Goal: Information Seeking & Learning: Understand process/instructions

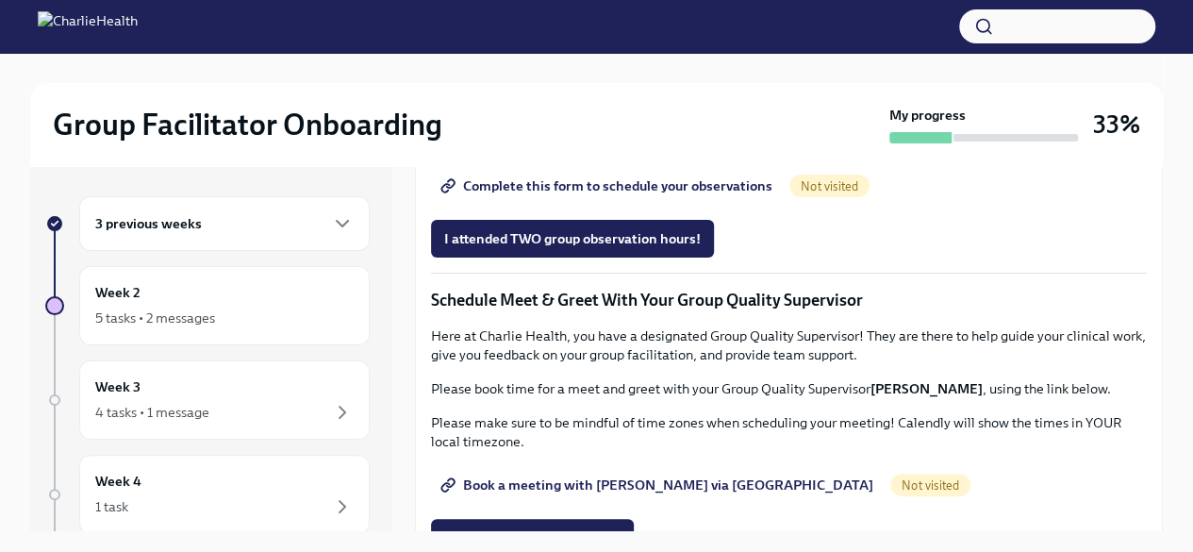
scroll to position [1103, 0]
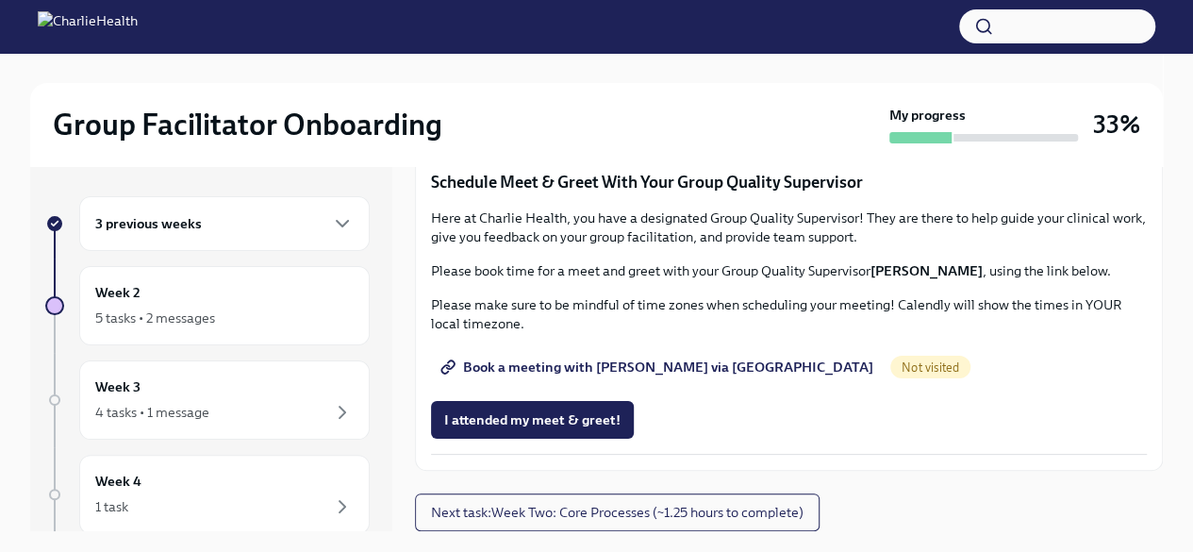
scroll to position [1549, 0]
click at [723, 77] on span "Complete this form to schedule your observations" at bounding box center [608, 67] width 328 height 19
click at [611, 25] on span "Group Observation Instructions" at bounding box center [552, 15] width 217 height 19
click at [649, 77] on span "Complete this form to schedule your observations" at bounding box center [608, 67] width 328 height 19
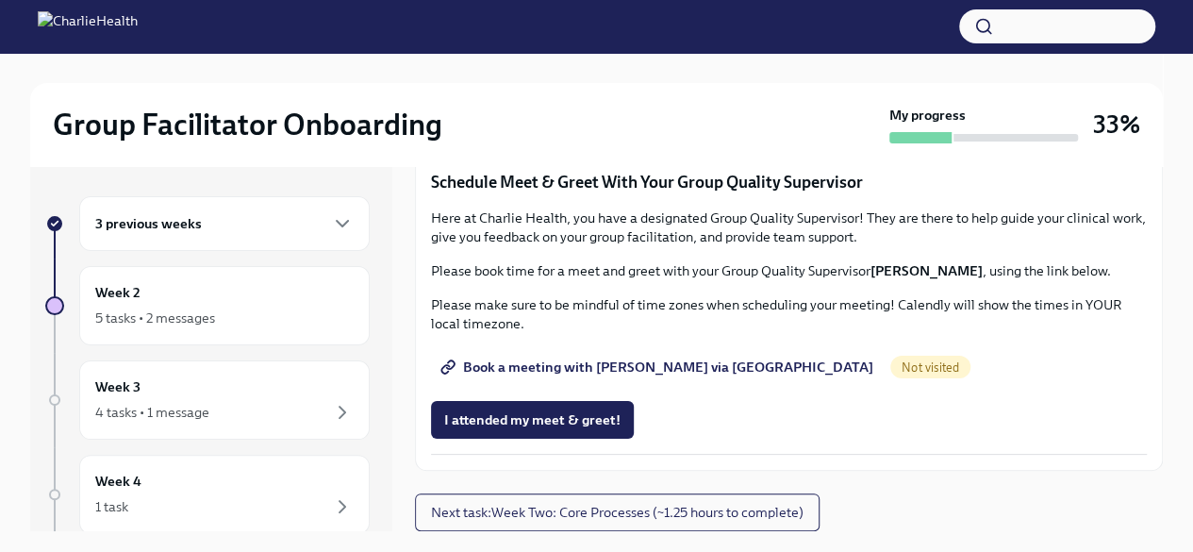
scroll to position [1853, 0]
click at [581, 369] on span "Book a meeting with [PERSON_NAME] via [GEOGRAPHIC_DATA]" at bounding box center [658, 367] width 429 height 19
click at [666, 510] on span "Next task : Week Two: Core Processes (~1.25 hours to complete)" at bounding box center [617, 512] width 373 height 19
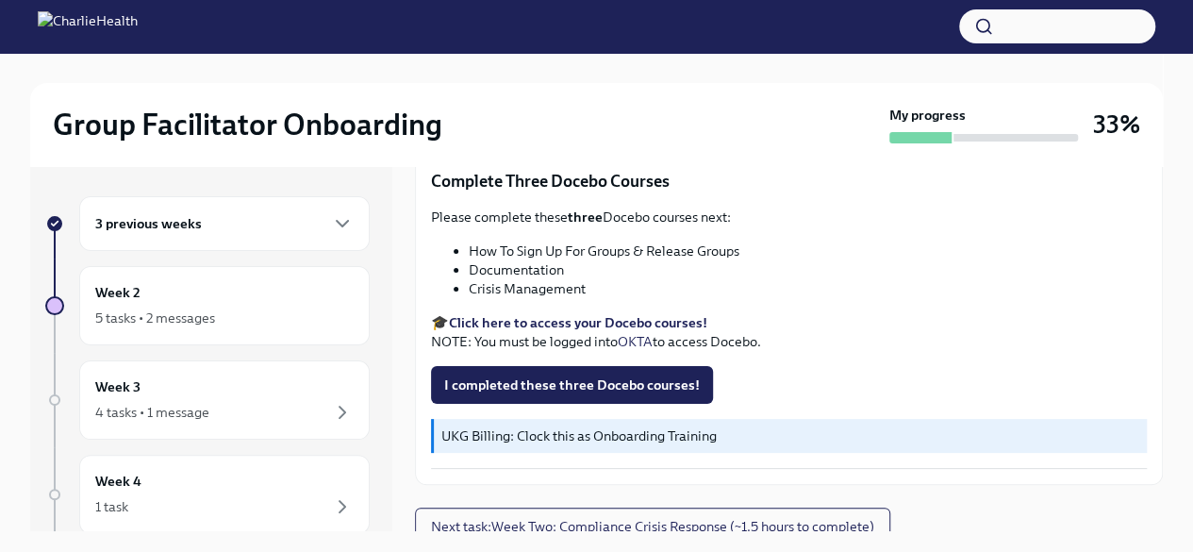
scroll to position [791, 0]
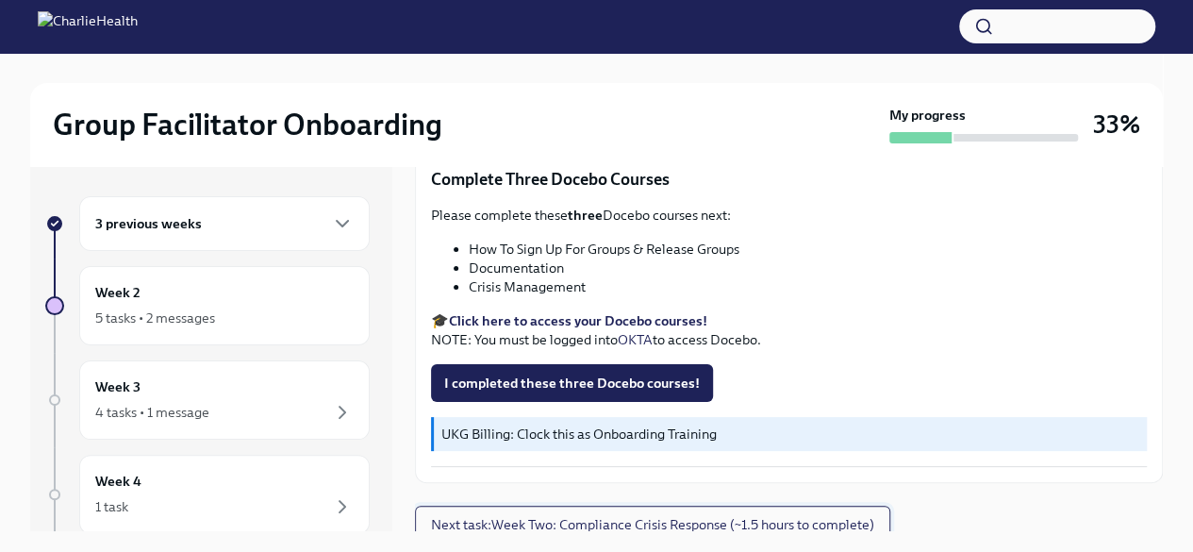
click at [791, 519] on span "Next task : Week Two: Compliance Crisis Response (~1.5 hours to complete)" at bounding box center [652, 524] width 443 height 19
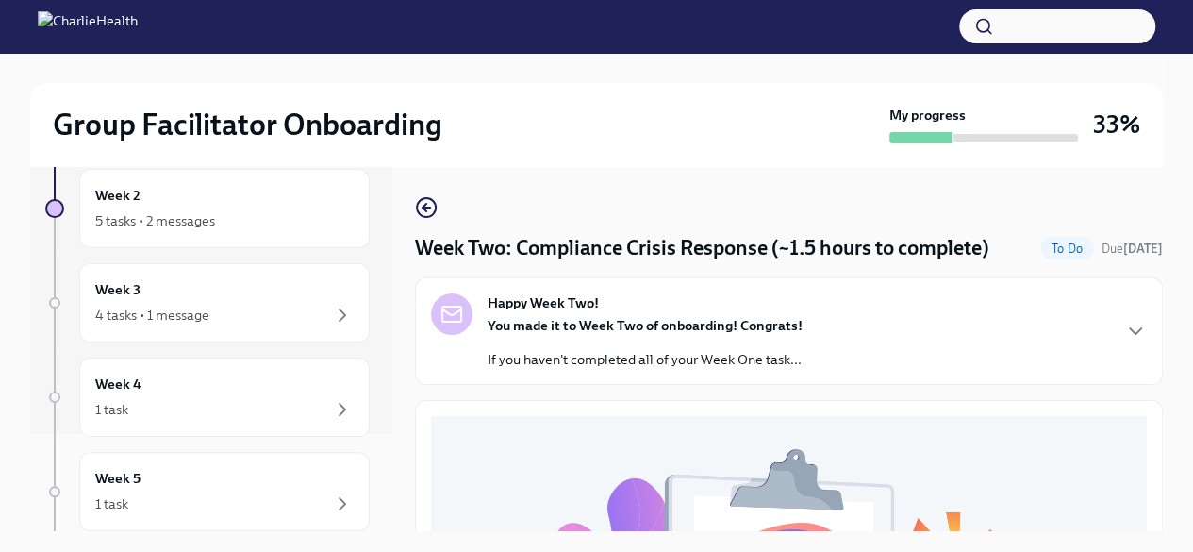
scroll to position [146, 0]
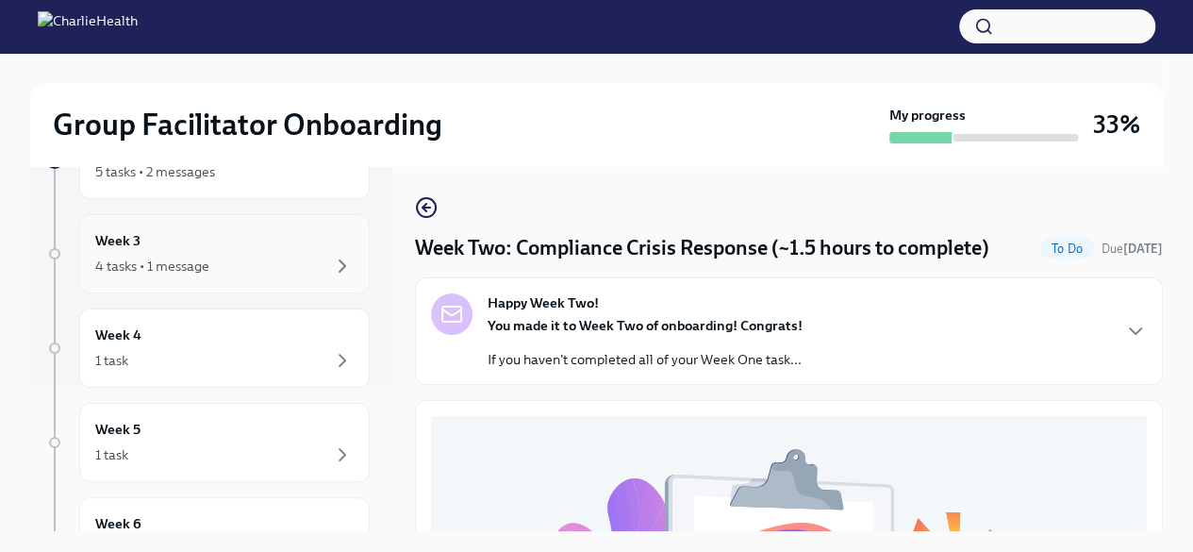
click at [199, 241] on div "Week 3 4 tasks • 1 message" at bounding box center [224, 253] width 259 height 47
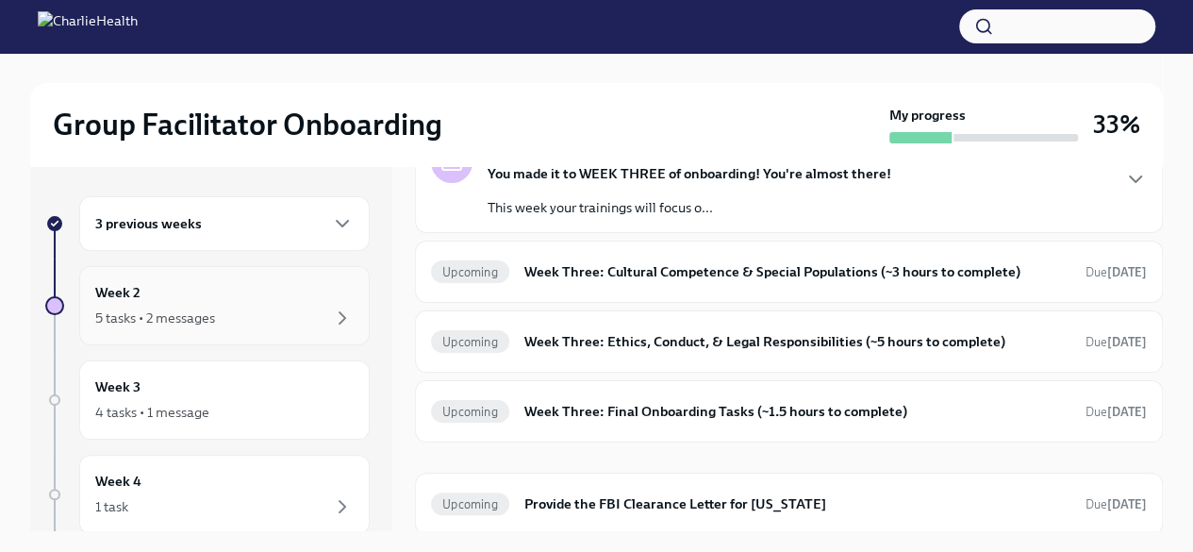
click at [258, 282] on div "Week 2 5 tasks • 2 messages" at bounding box center [224, 305] width 259 height 47
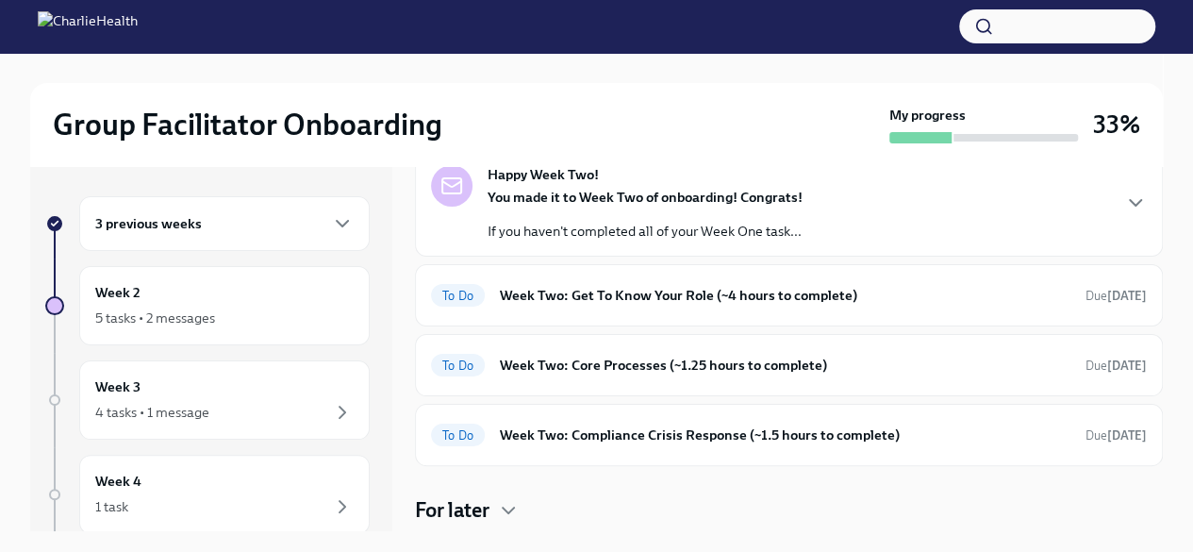
scroll to position [153, 0]
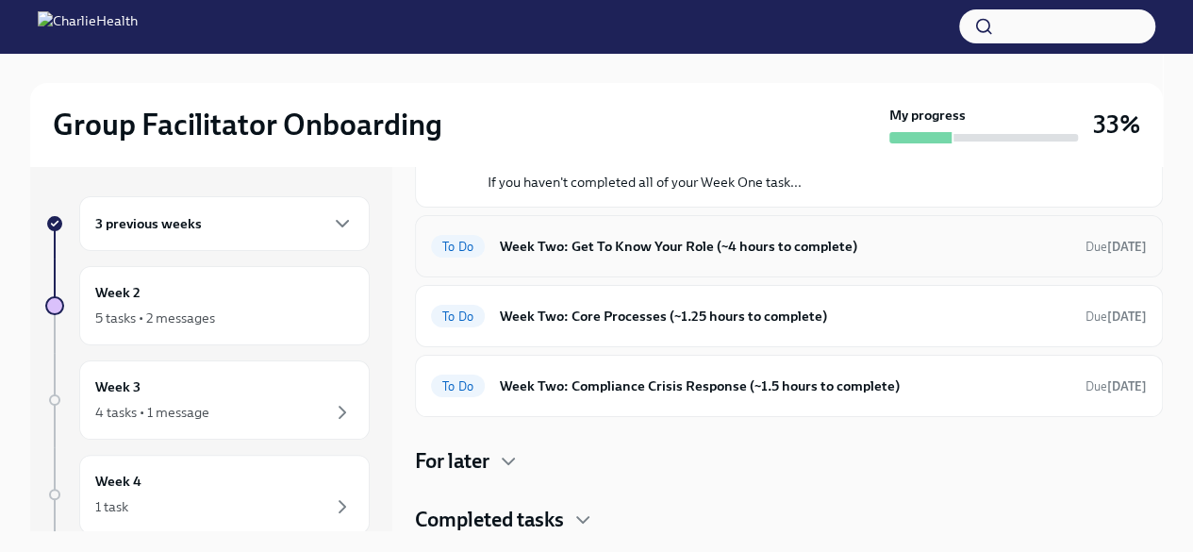
click at [931, 246] on h6 "Week Two: Get To Know Your Role (~4 hours to complete)" at bounding box center [785, 246] width 571 height 21
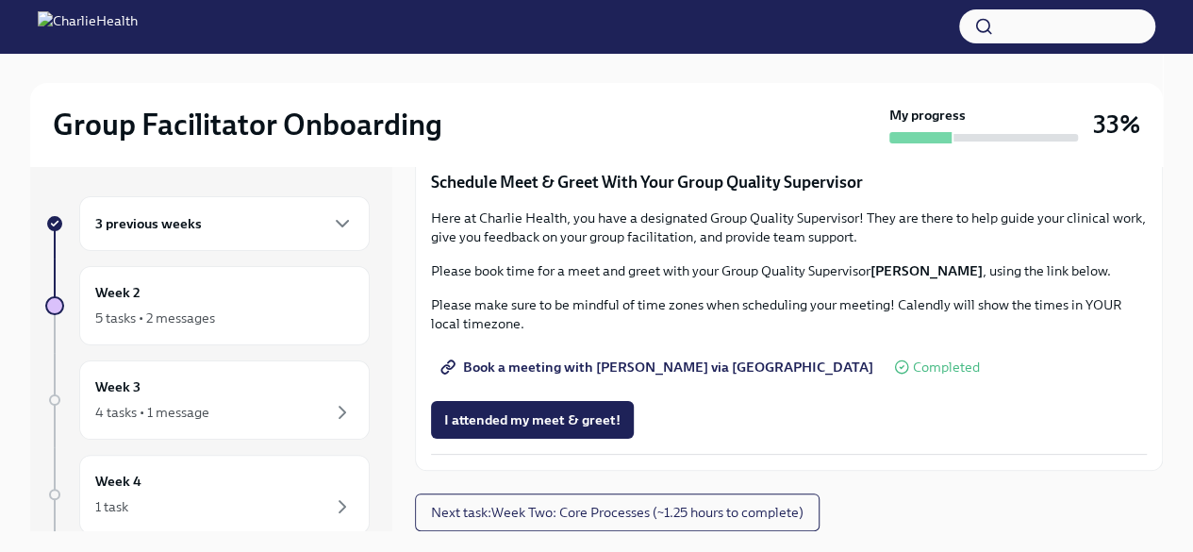
scroll to position [1853, 0]
click at [776, 518] on span "Next task : Week Two: Core Processes (~1.25 hours to complete)" at bounding box center [617, 512] width 373 height 19
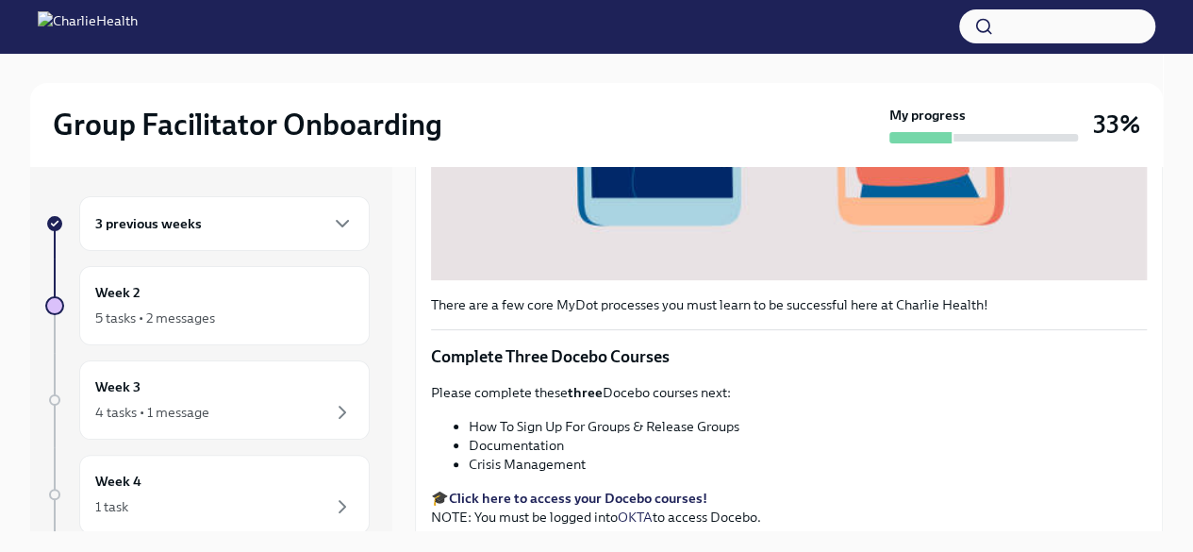
scroll to position [791, 0]
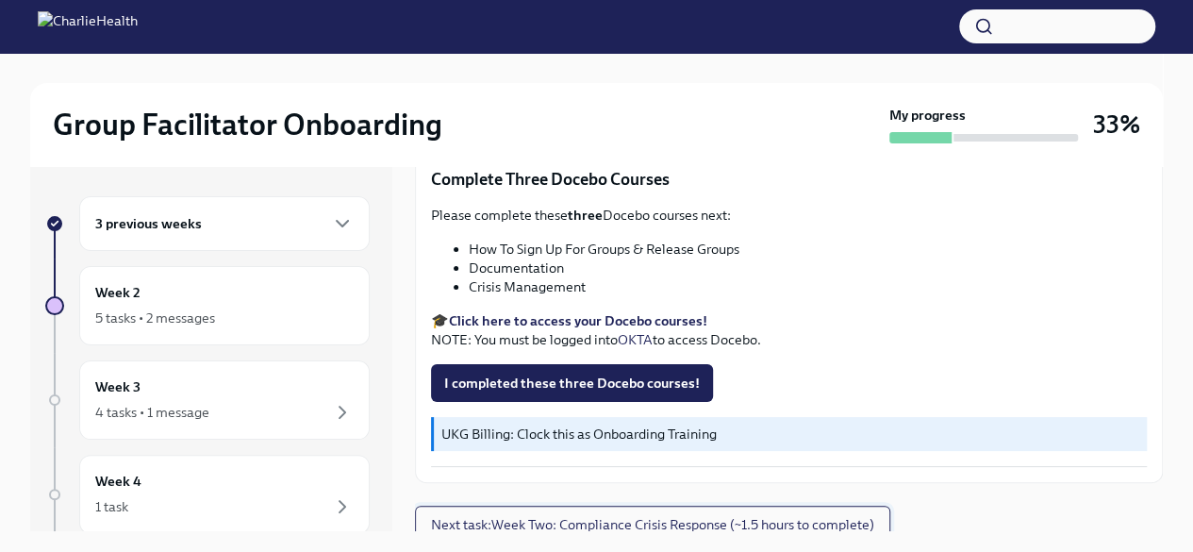
click at [798, 515] on span "Next task : Week Two: Compliance Crisis Response (~1.5 hours to complete)" at bounding box center [652, 524] width 443 height 19
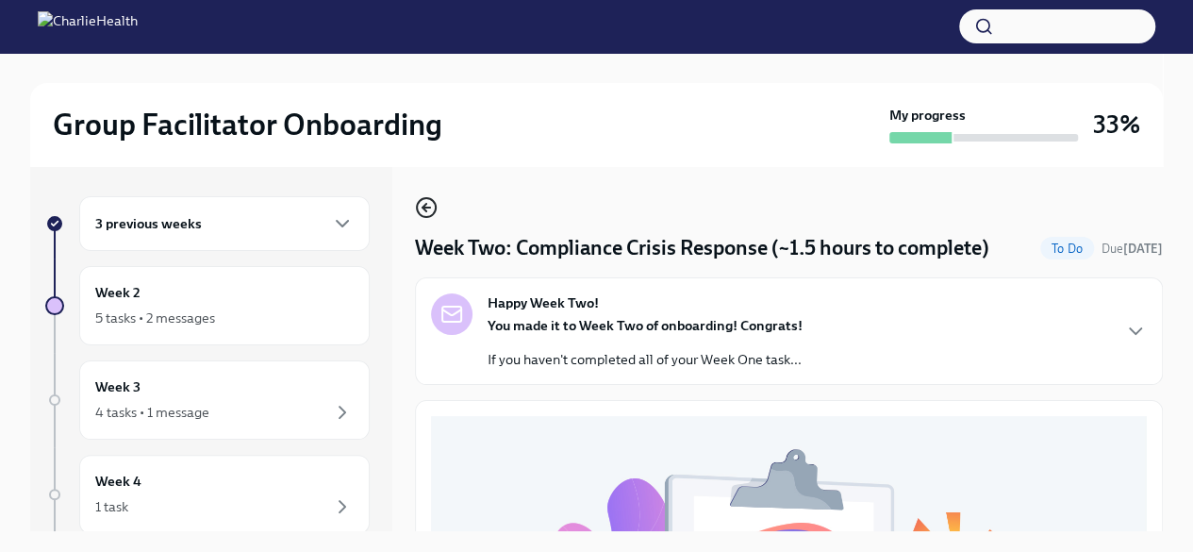
click at [427, 209] on icon "button" at bounding box center [426, 207] width 23 height 23
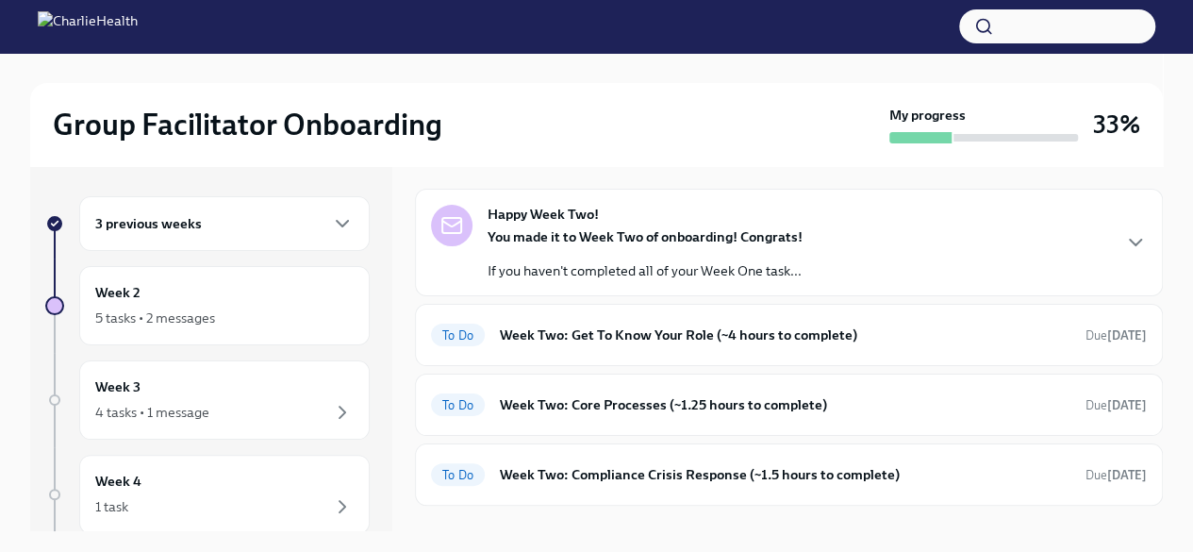
scroll to position [153, 0]
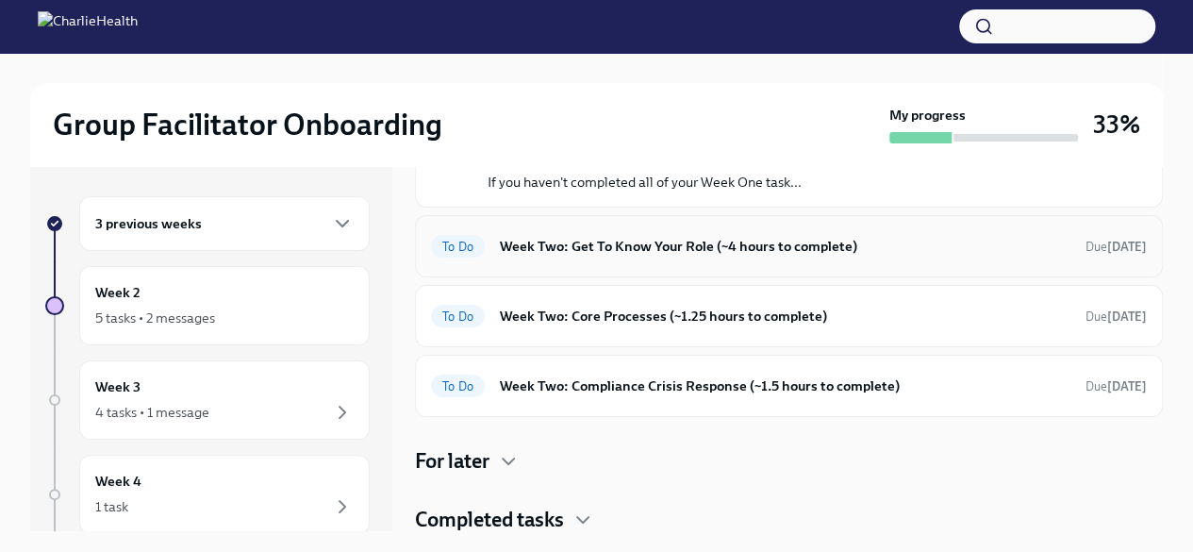
click at [891, 237] on h6 "Week Two: Get To Know Your Role (~4 hours to complete)" at bounding box center [785, 246] width 571 height 21
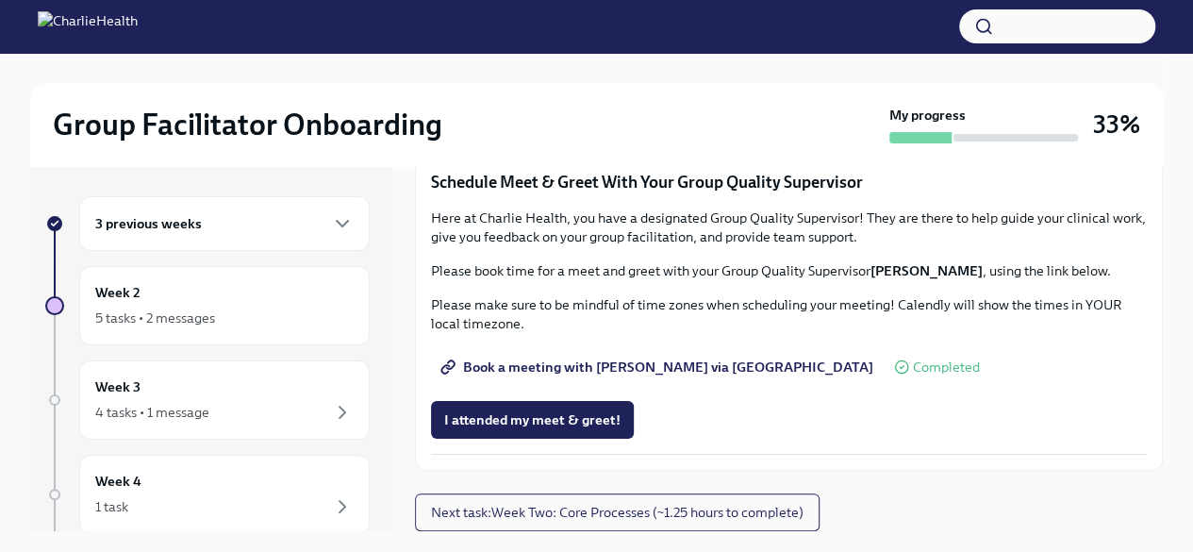
scroll to position [1853, 0]
